Goal: Navigation & Orientation: Find specific page/section

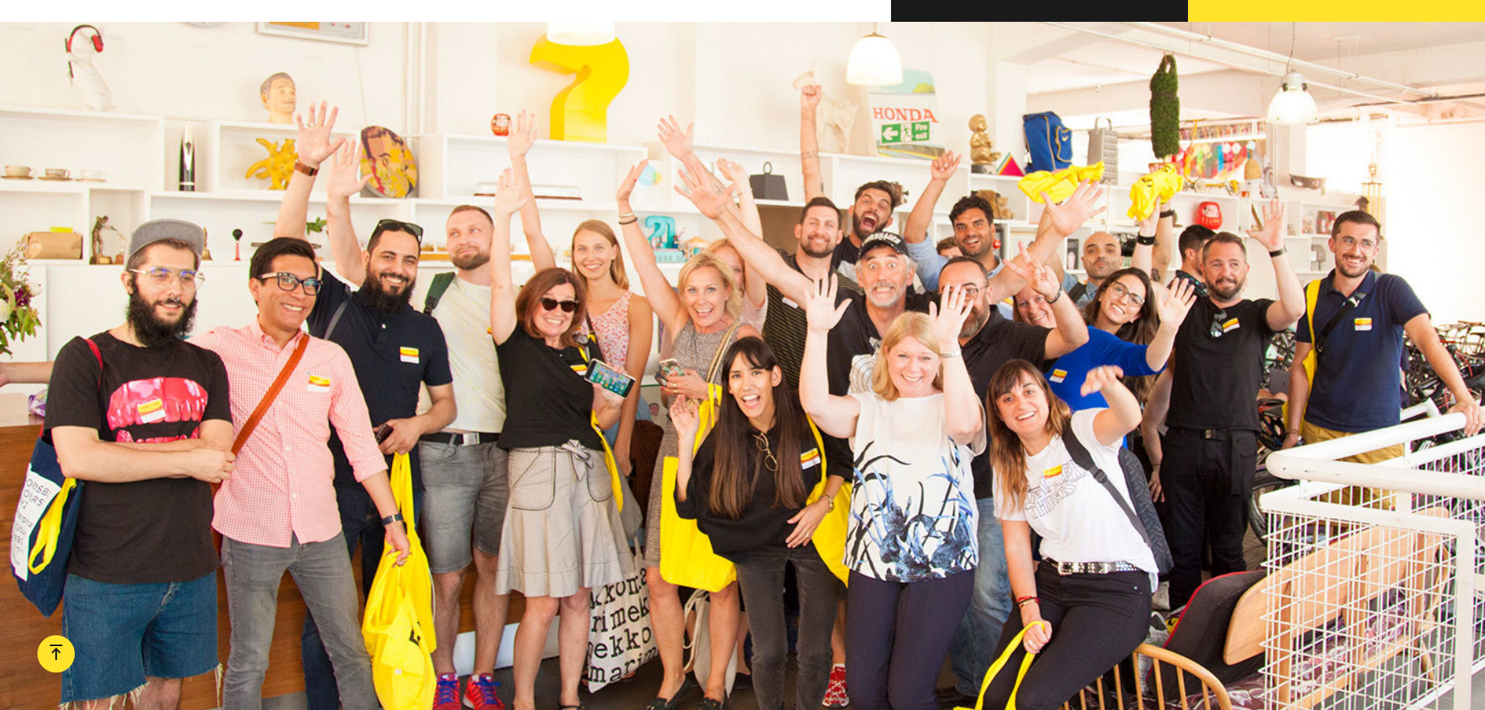
scroll to position [1793, 0]
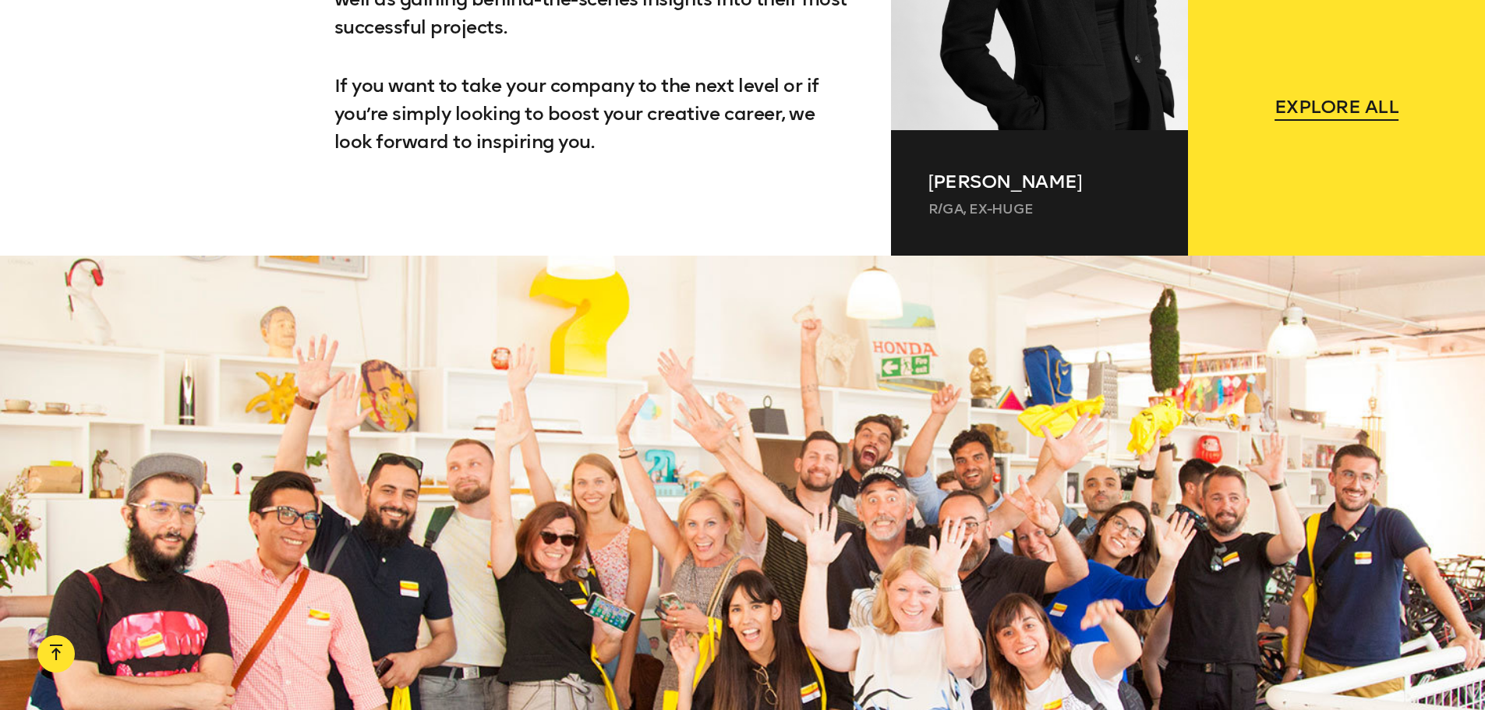
click at [1345, 115] on span "Explore all" at bounding box center [1336, 107] width 125 height 28
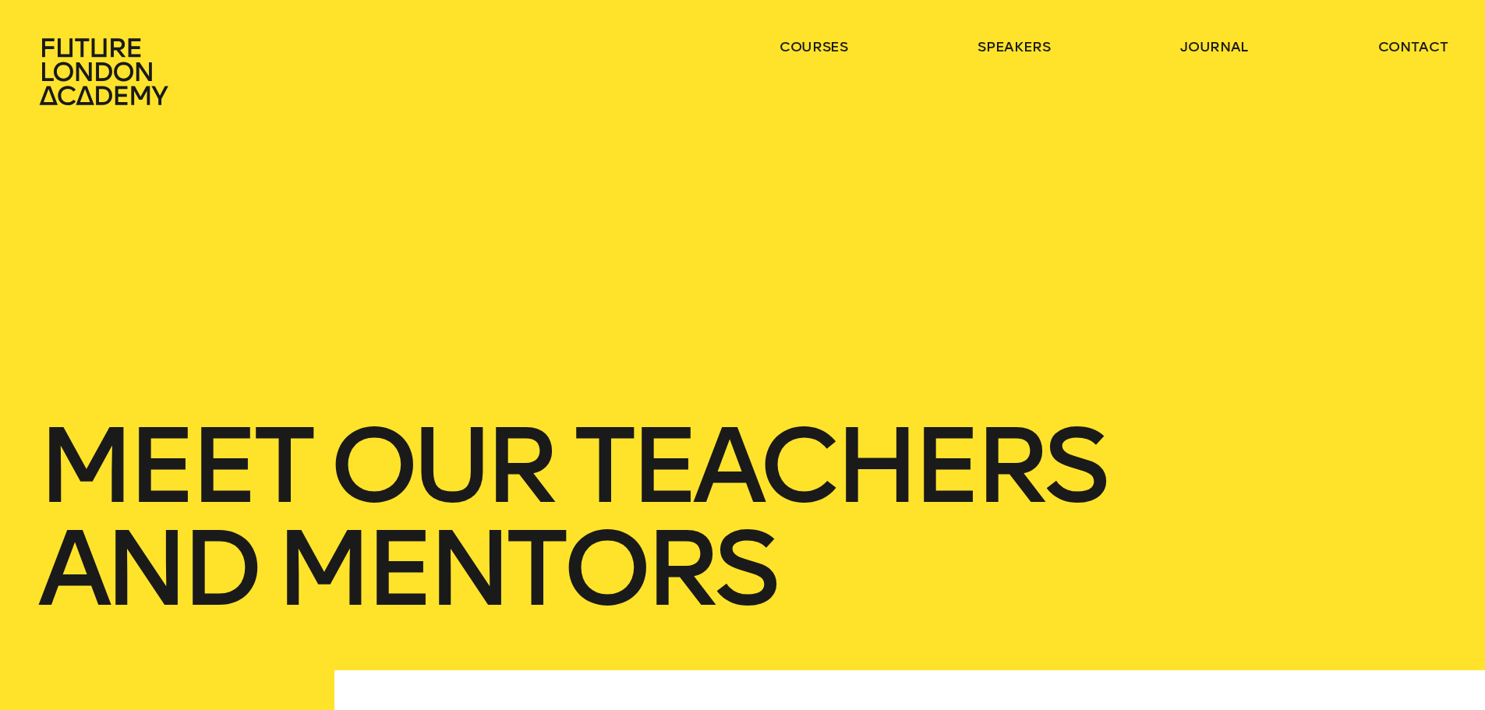
drag, startPoint x: 206, startPoint y: 522, endPoint x: 202, endPoint y: 83, distance: 438.8
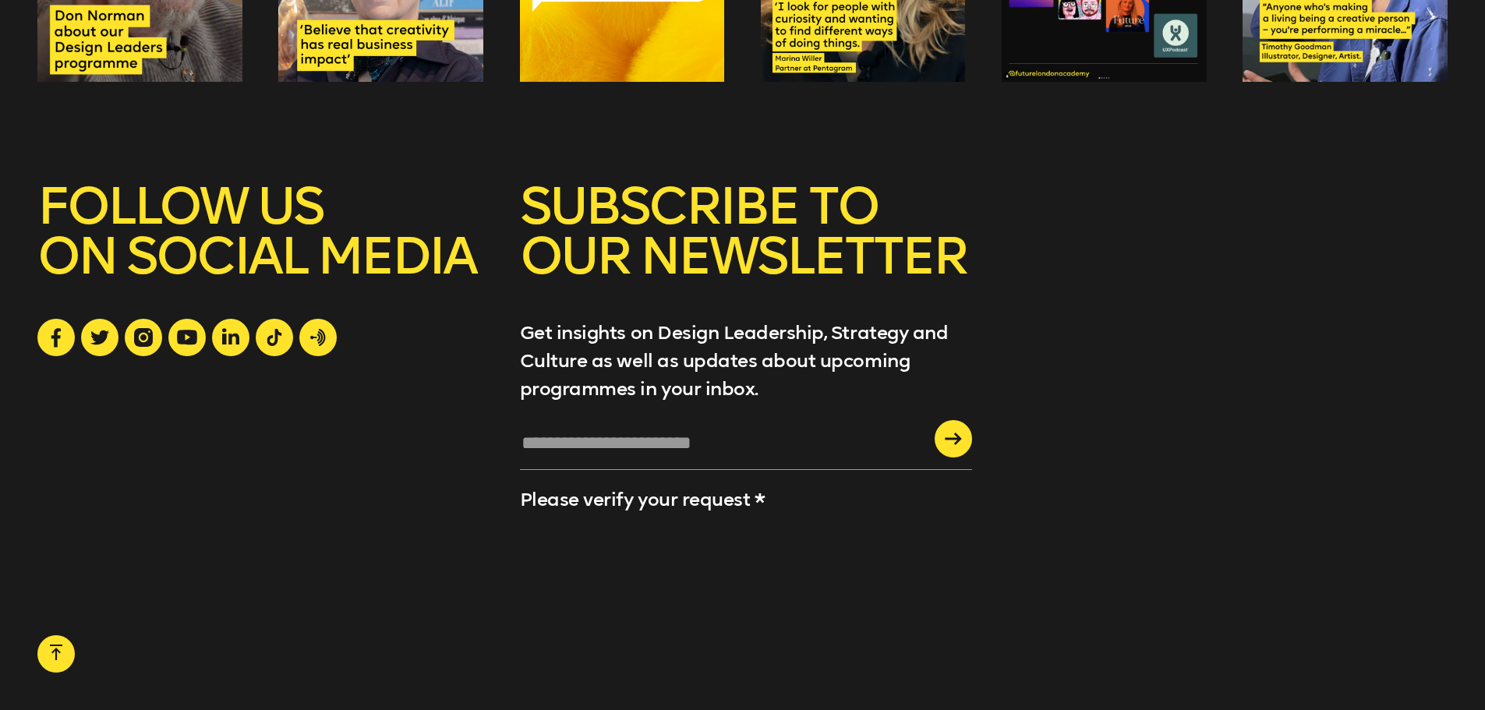
scroll to position [3689, 0]
